Goal: Navigation & Orientation: Go to known website

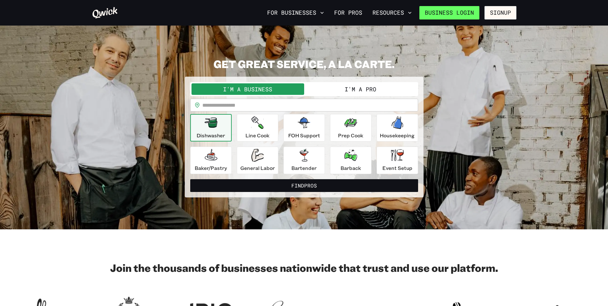
click at [463, 14] on link "Business Login" at bounding box center [449, 12] width 60 height 13
click at [474, 13] on link "Business Login" at bounding box center [449, 12] width 60 height 13
click at [454, 16] on link "Business Login" at bounding box center [449, 12] width 60 height 13
click at [443, 10] on link "Business Login" at bounding box center [449, 12] width 60 height 13
